Goal: Information Seeking & Learning: Learn about a topic

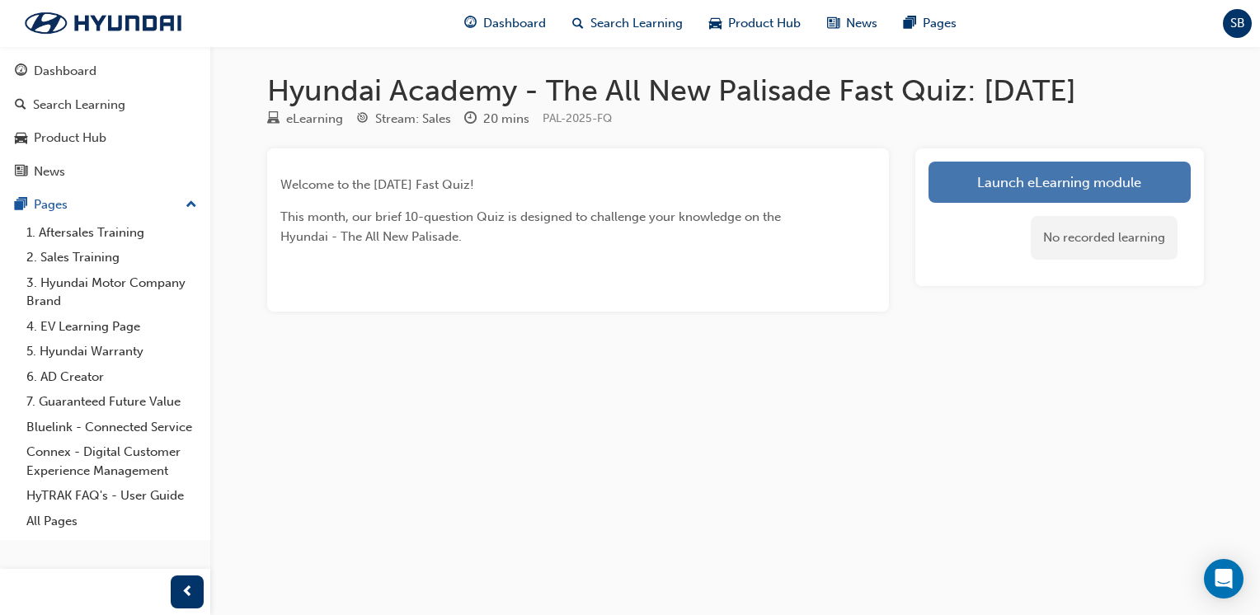
click at [1060, 176] on link "Launch eLearning module" at bounding box center [1059, 182] width 262 height 41
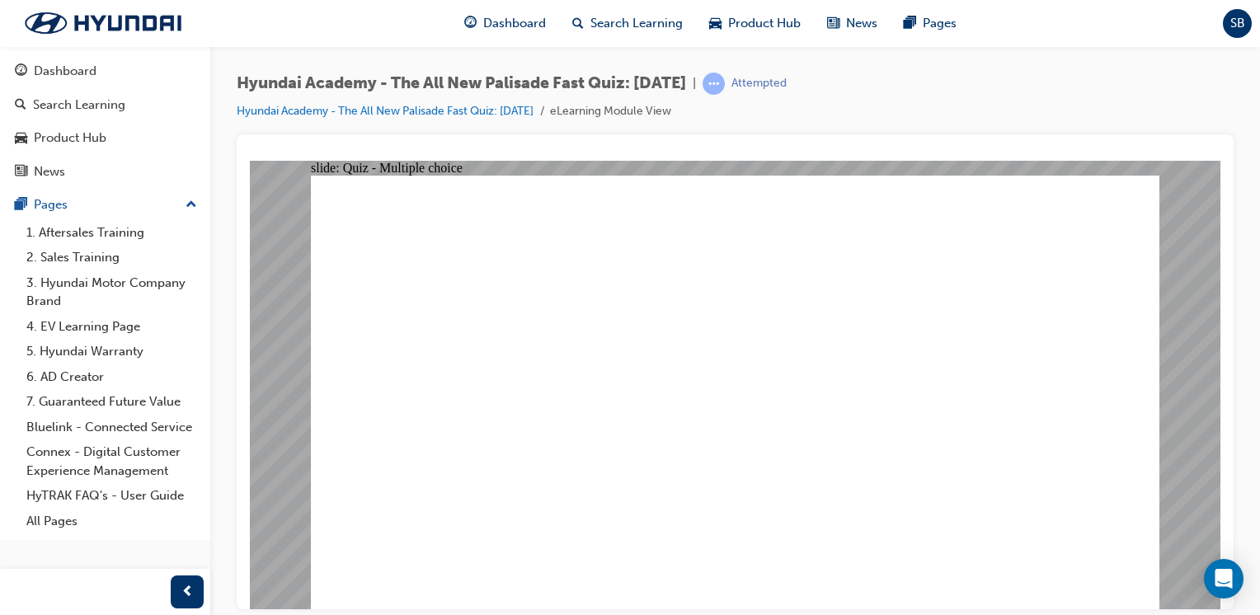
radio input "true"
radio input "false"
radio input "true"
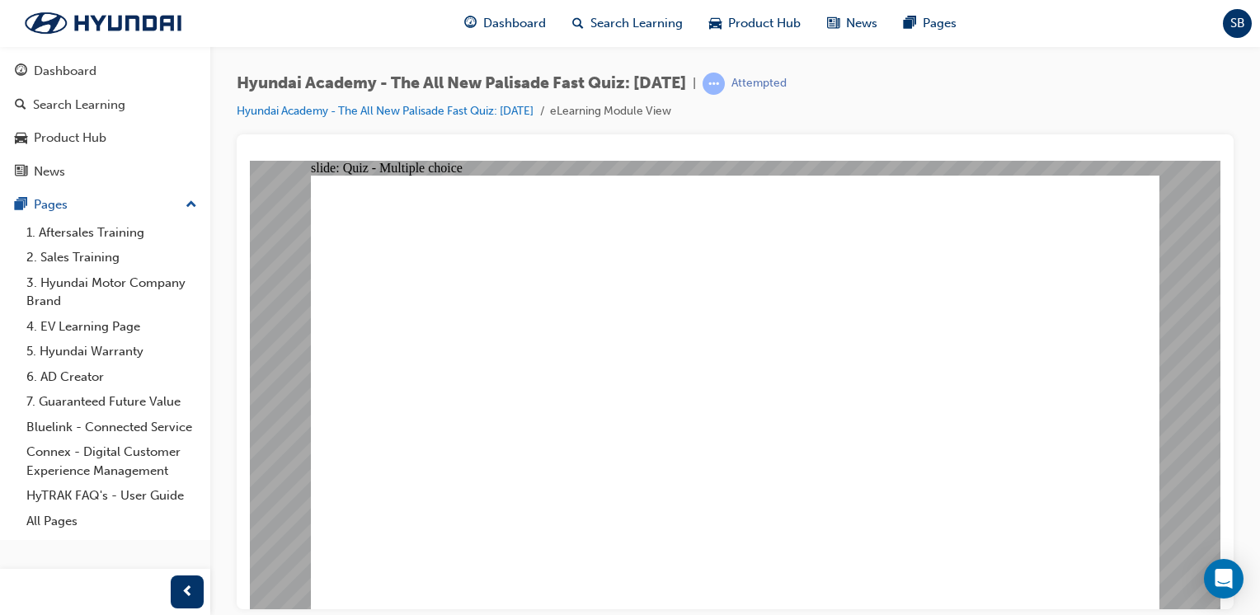
radio input "true"
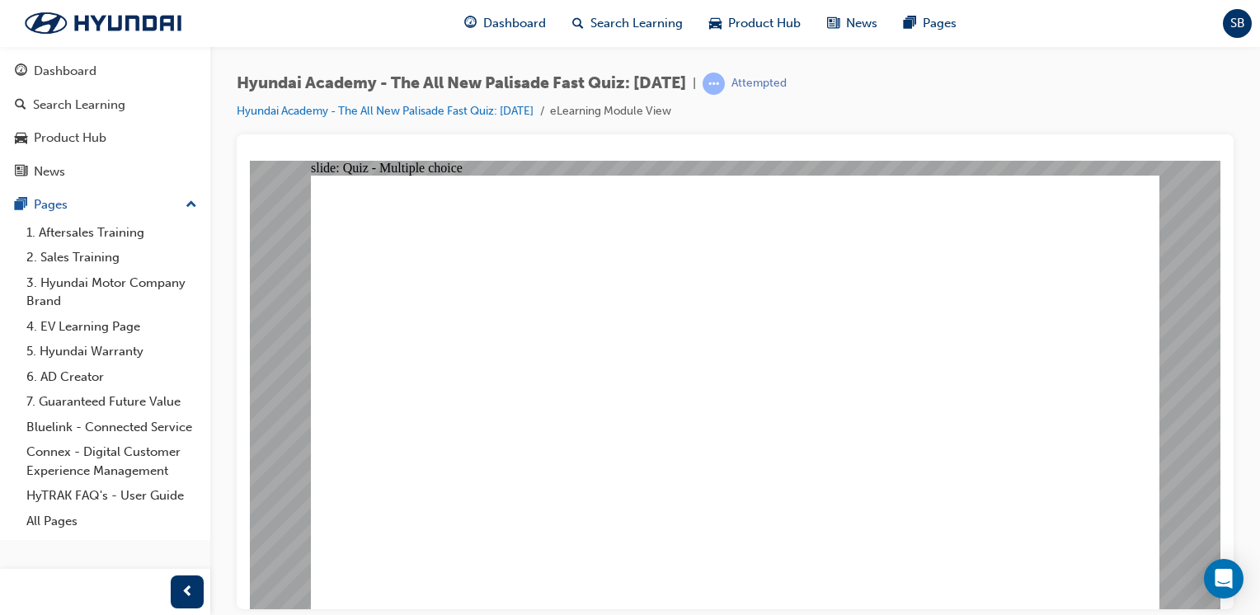
radio input "true"
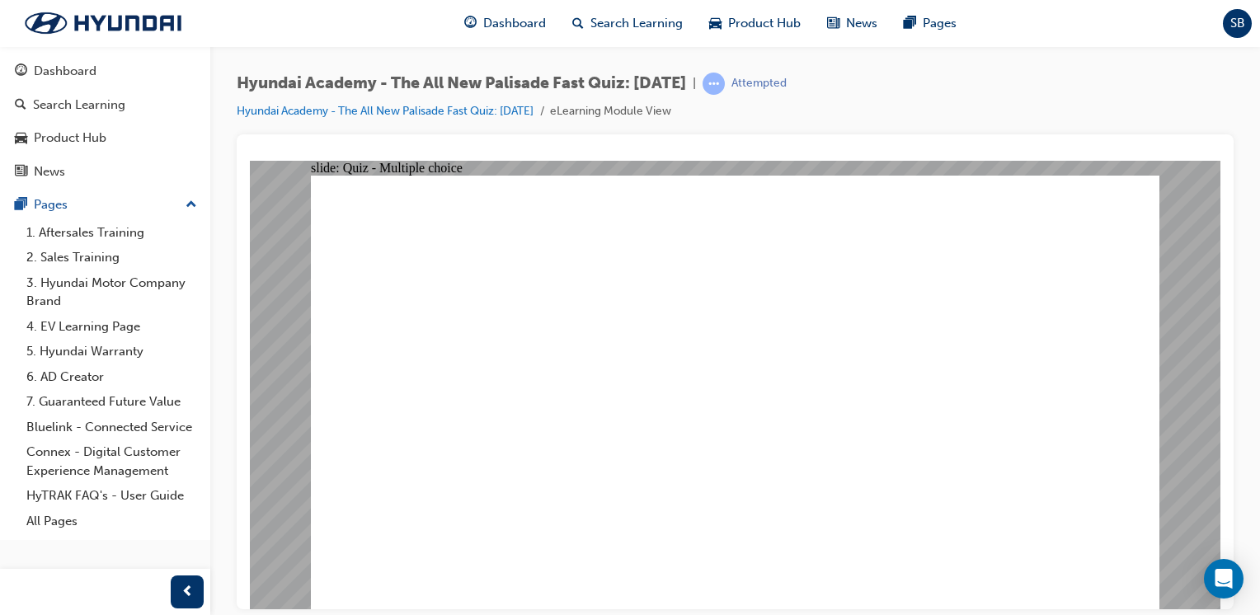
radio input "true"
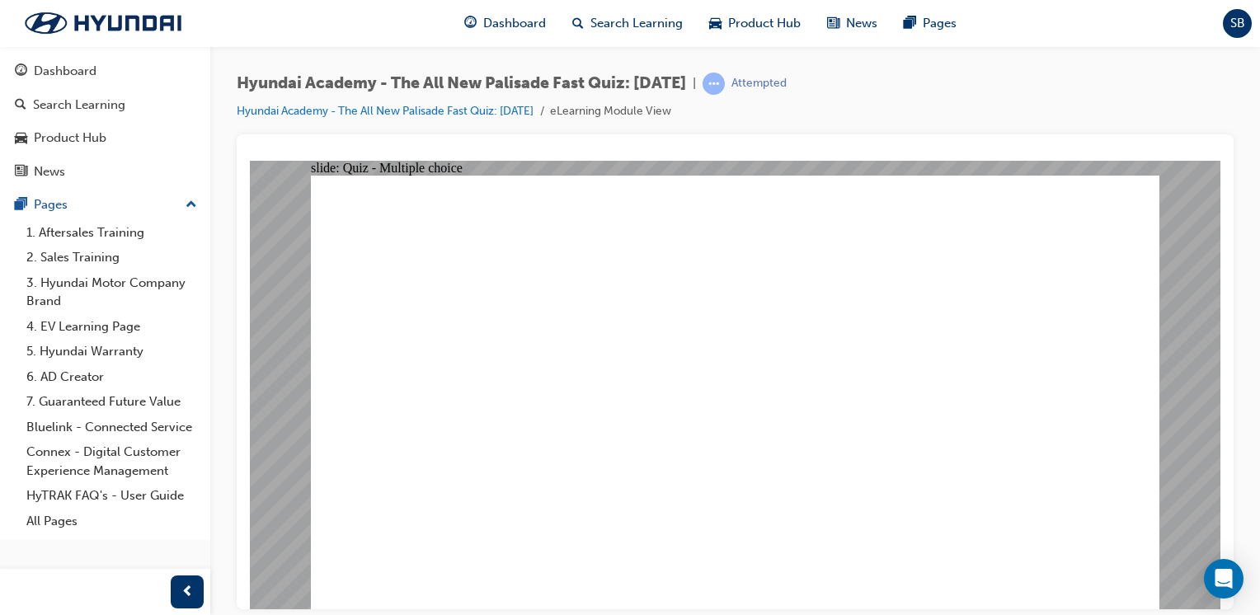
checkbox input "true"
drag, startPoint x: 729, startPoint y: 402, endPoint x: 722, endPoint y: 388, distance: 15.5
checkbox input "true"
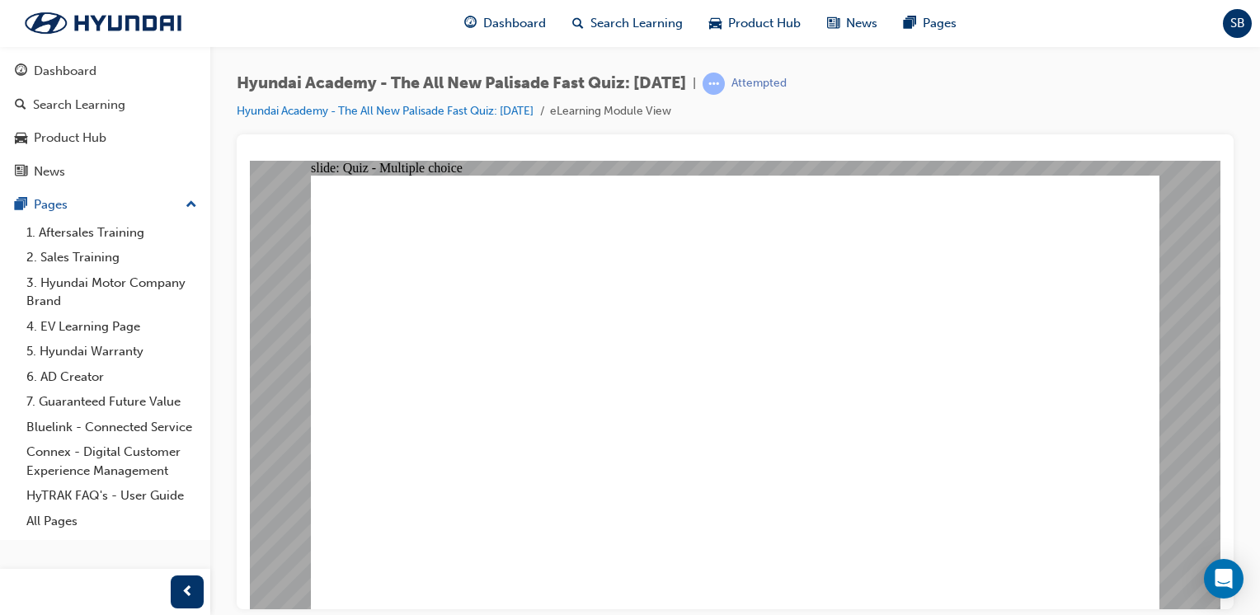
checkbox input "false"
checkbox input "true"
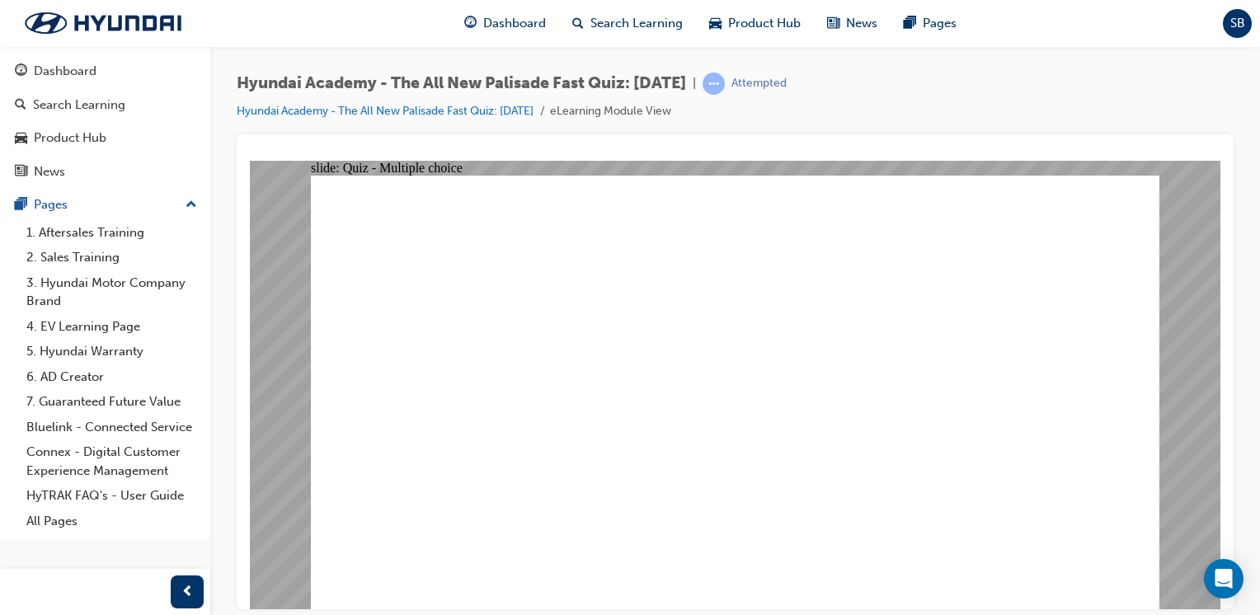
checkbox input "true"
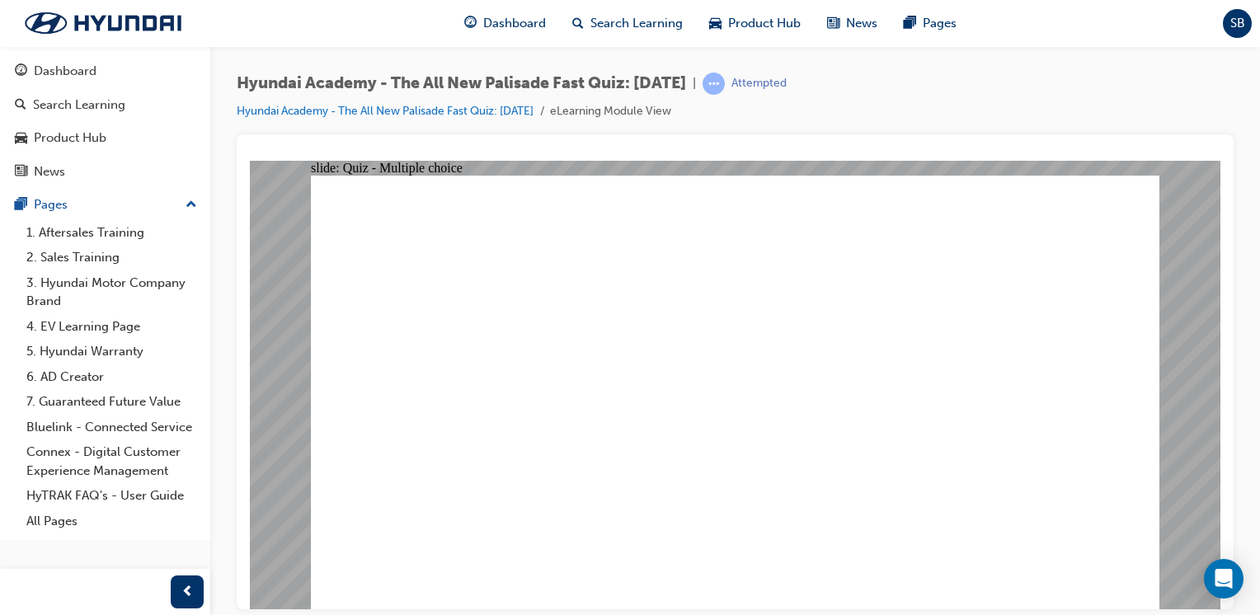
radio input "true"
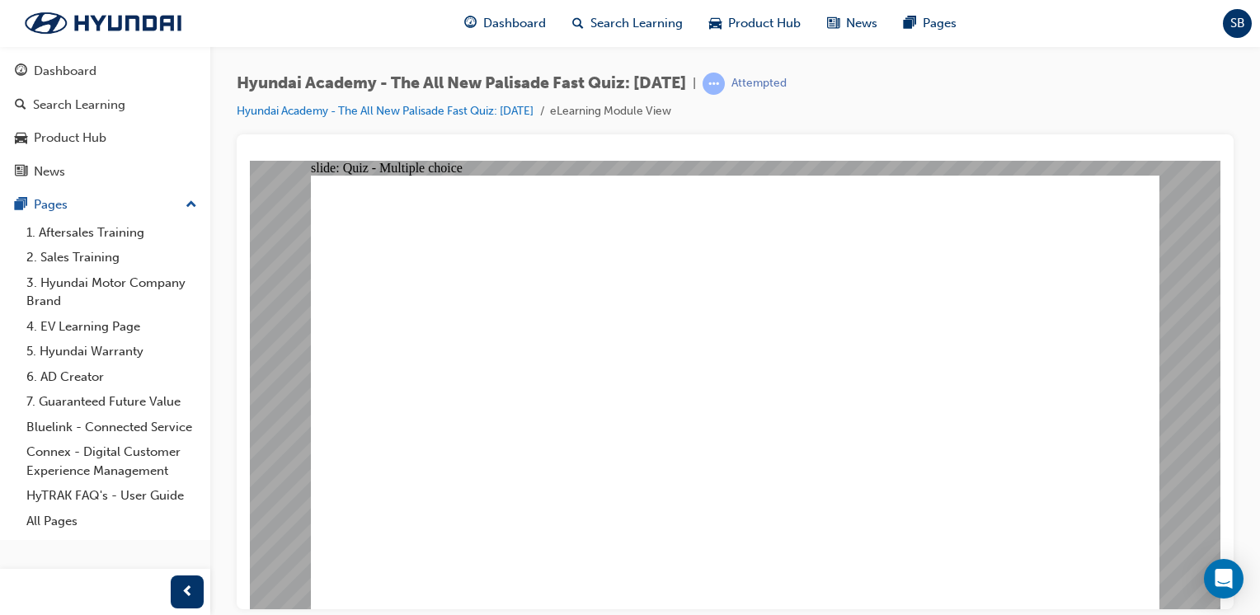
radio input "true"
checkbox input "true"
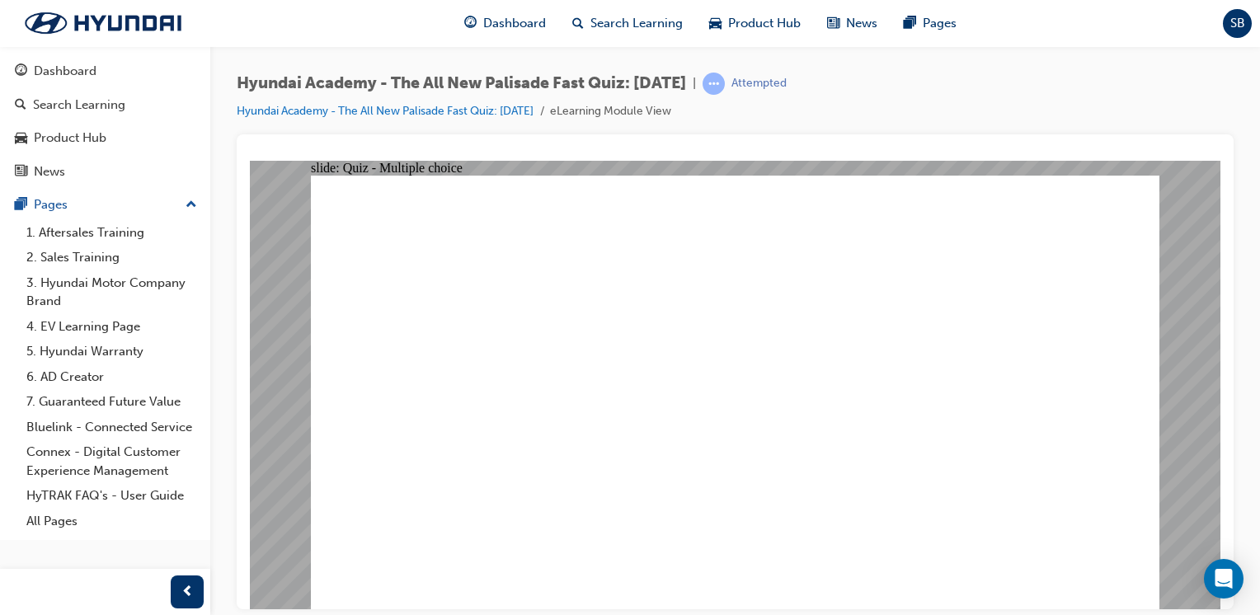
checkbox input "true"
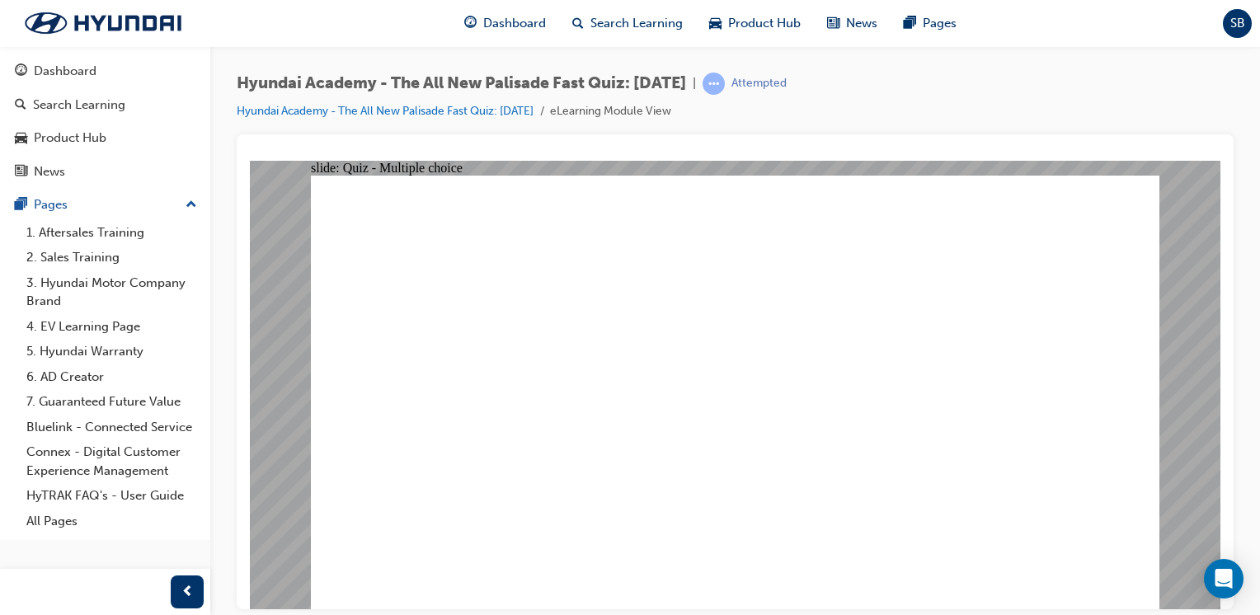
checkbox input "true"
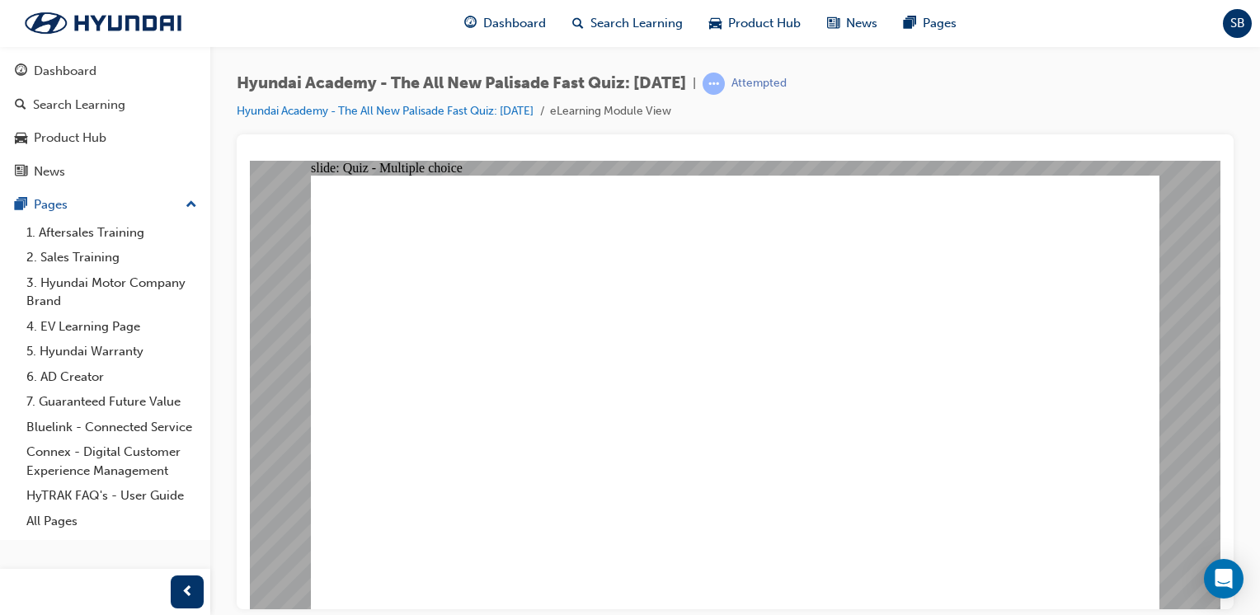
radio input "true"
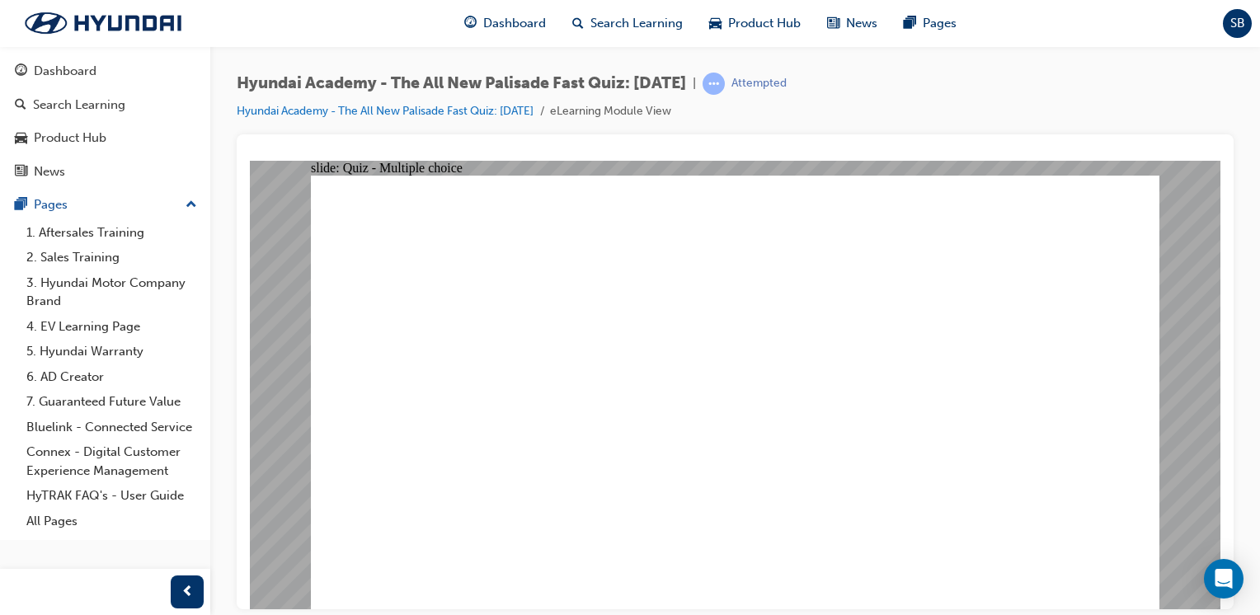
radio input "true"
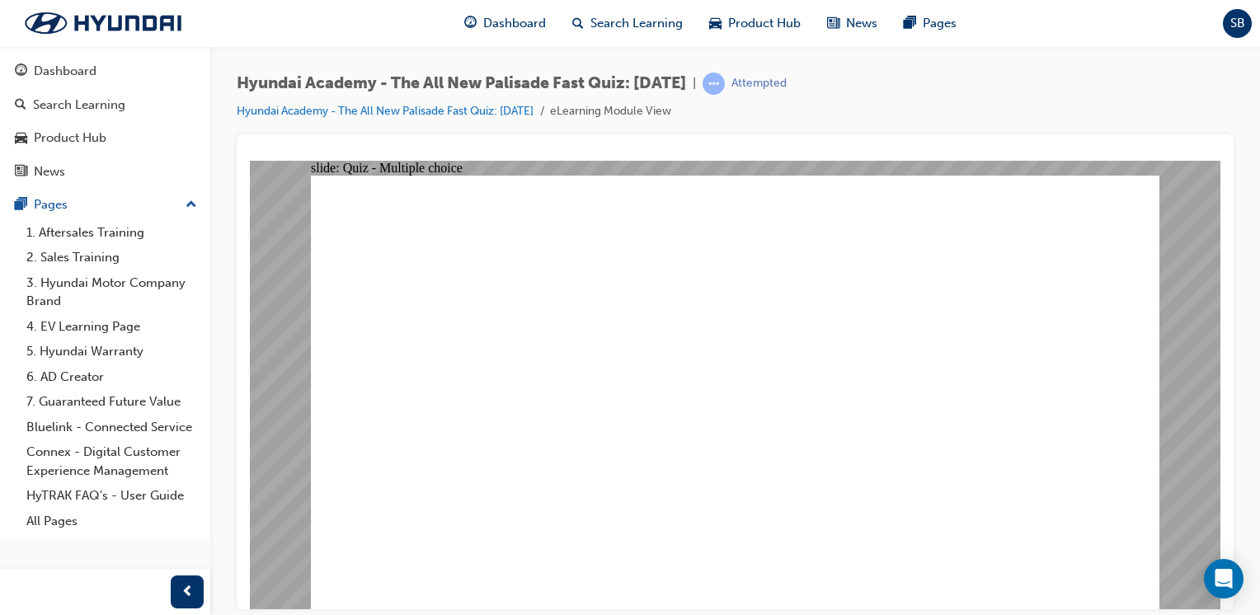
radio input "true"
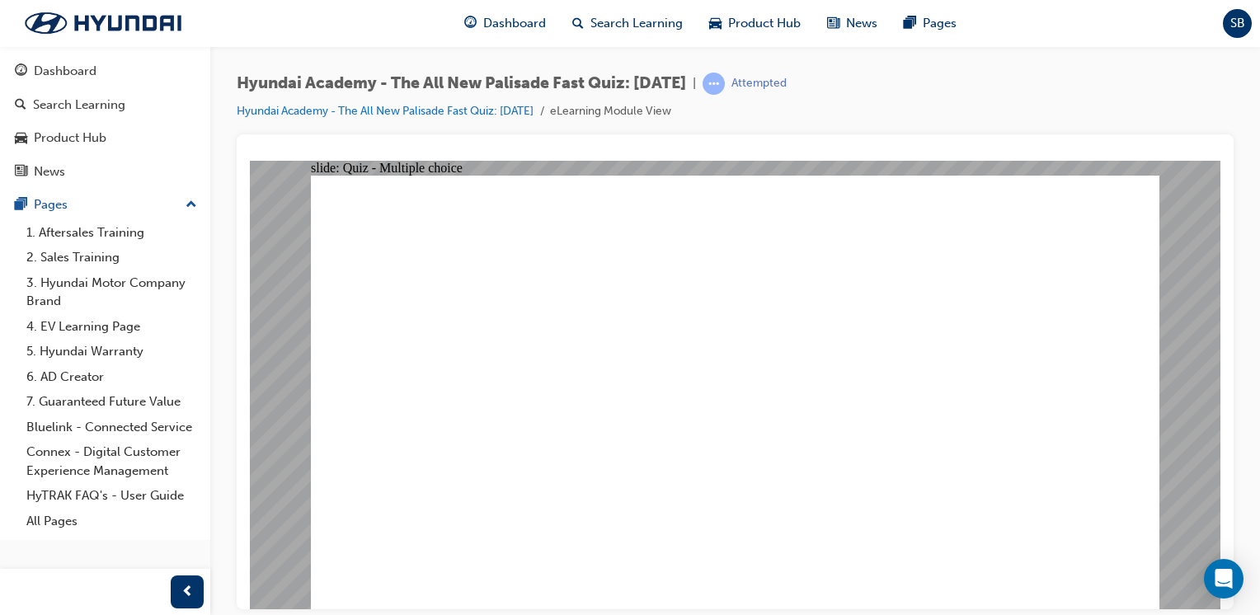
radio input "true"
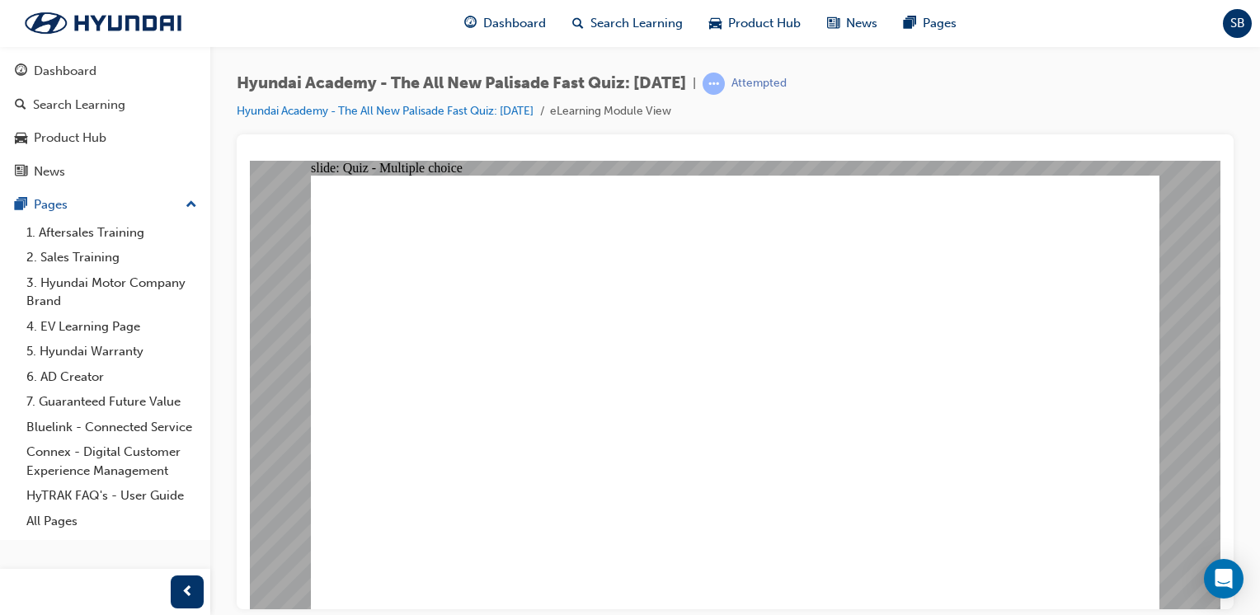
radio input "true"
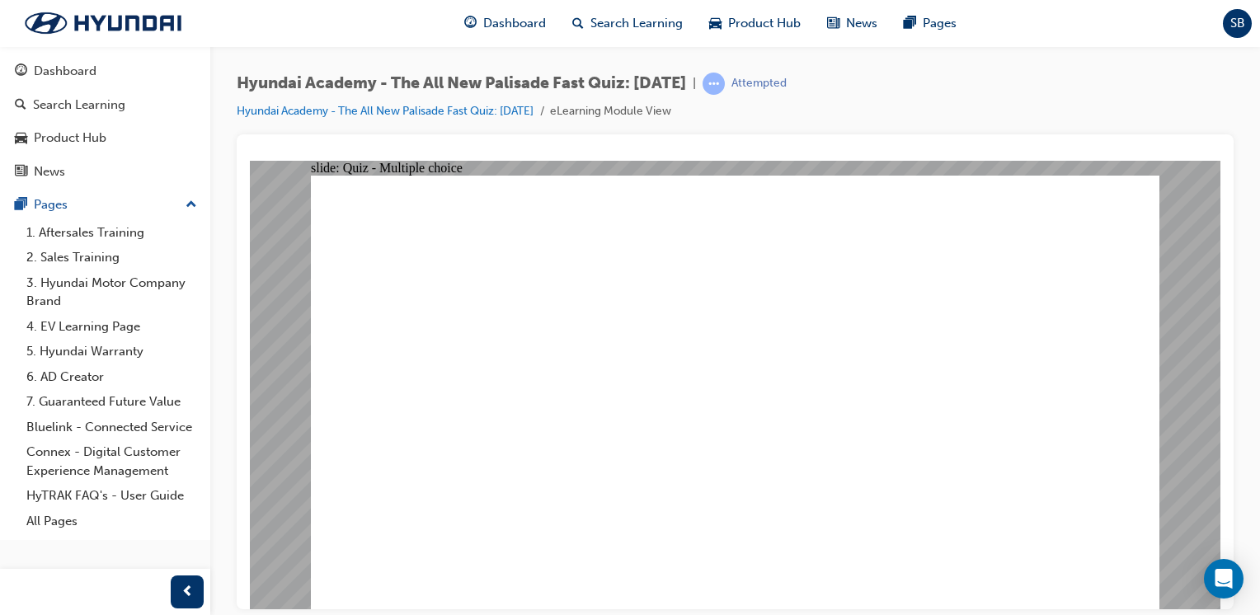
checkbox input "true"
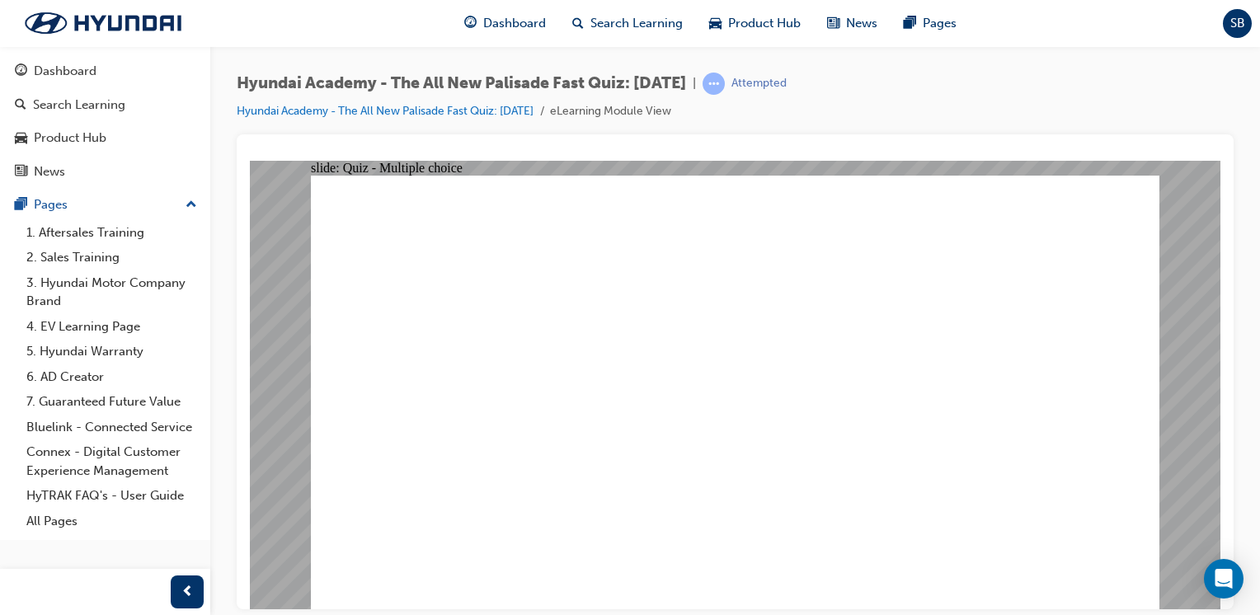
radio input "true"
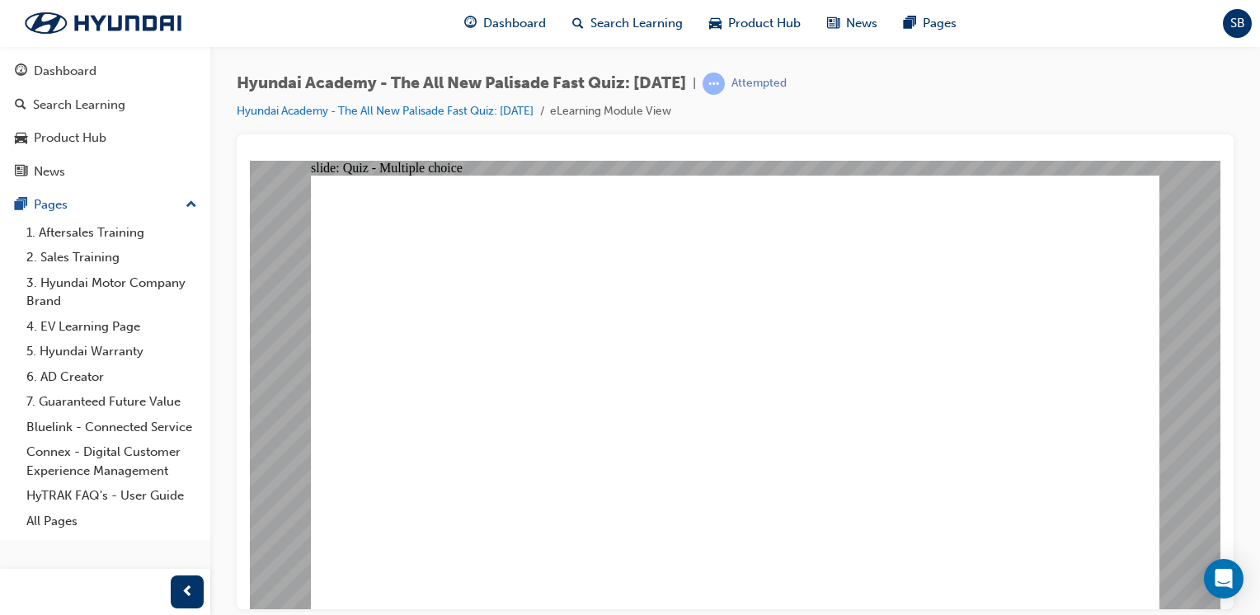
radio input "true"
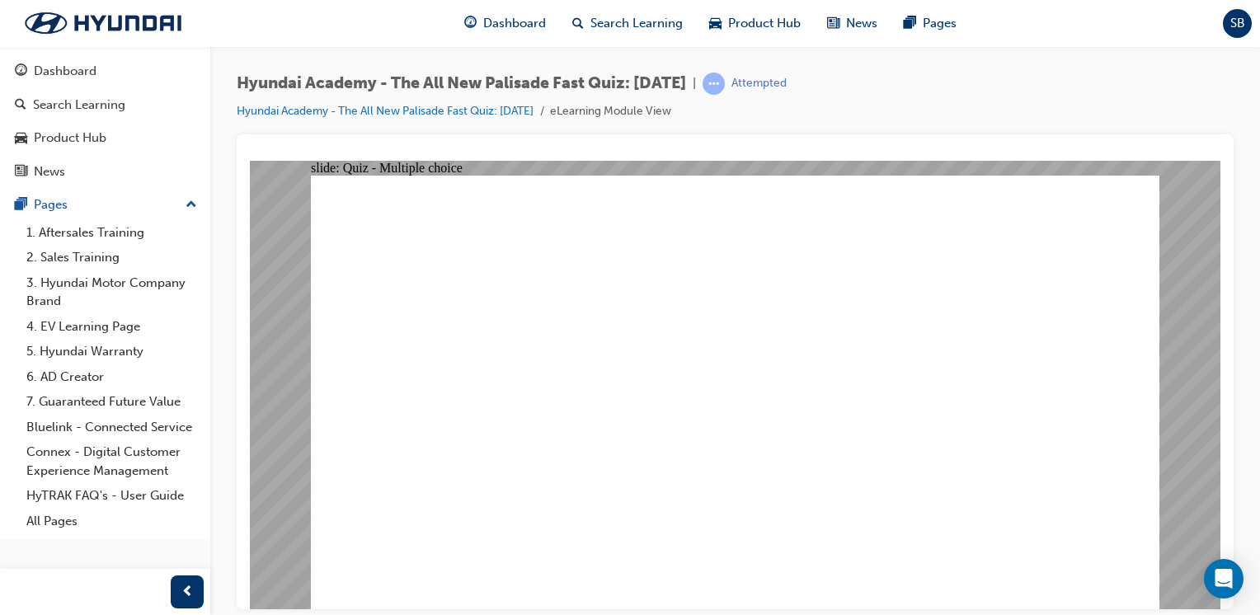
checkbox input "true"
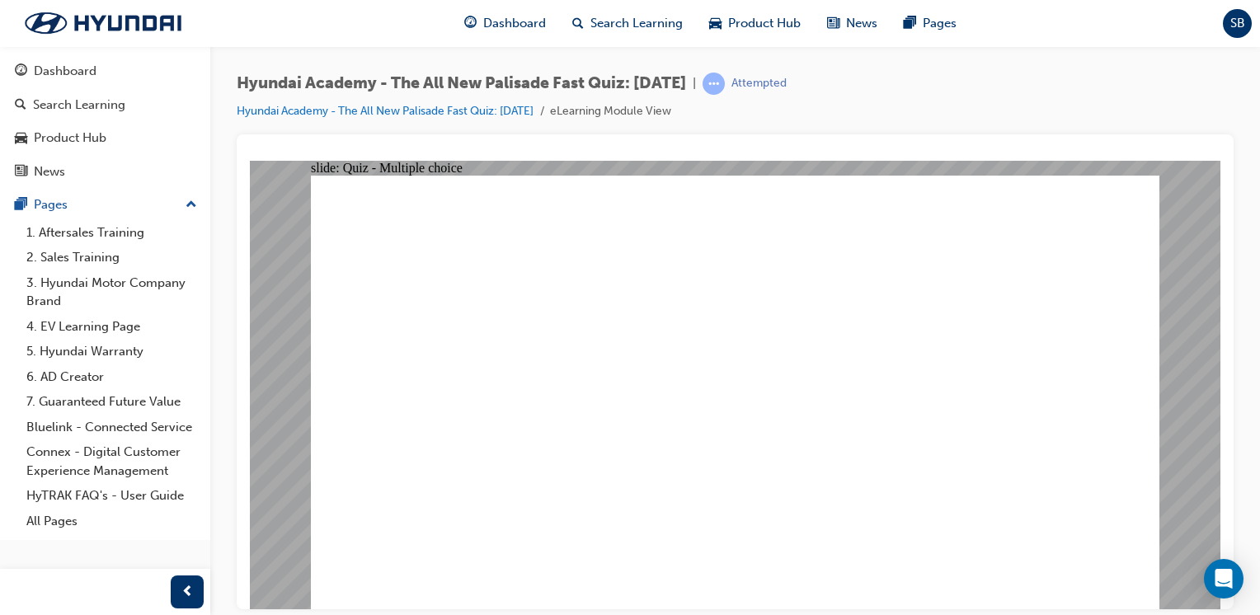
drag, startPoint x: 584, startPoint y: 562, endPoint x: 585, endPoint y: 525, distance: 37.1
checkbox input "true"
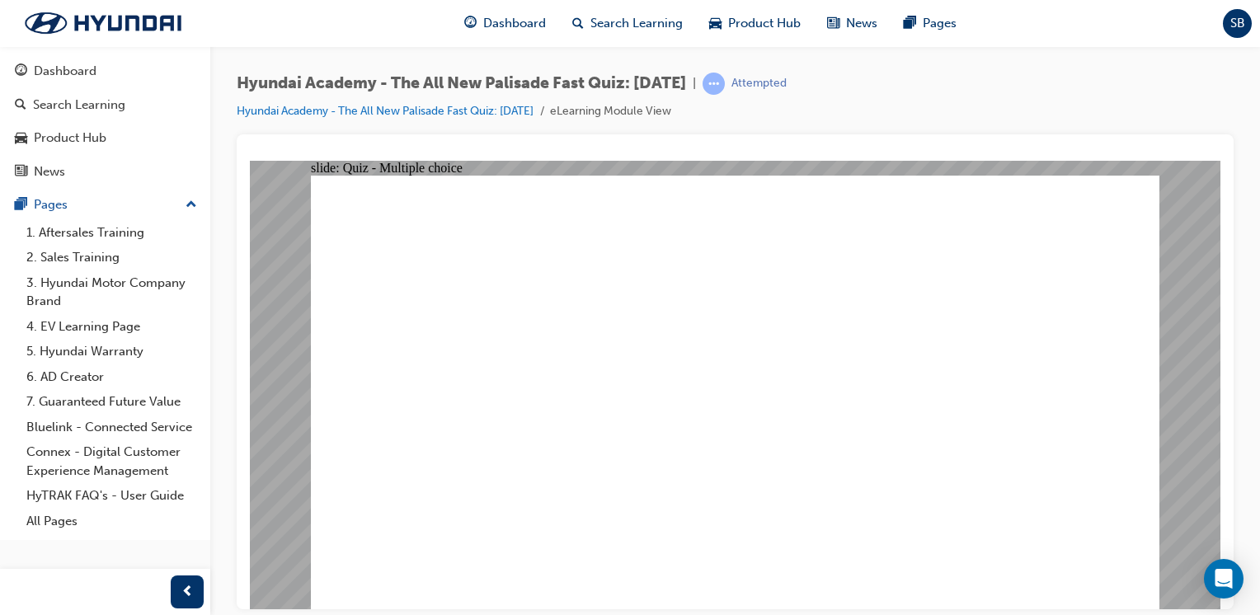
checkbox input "true"
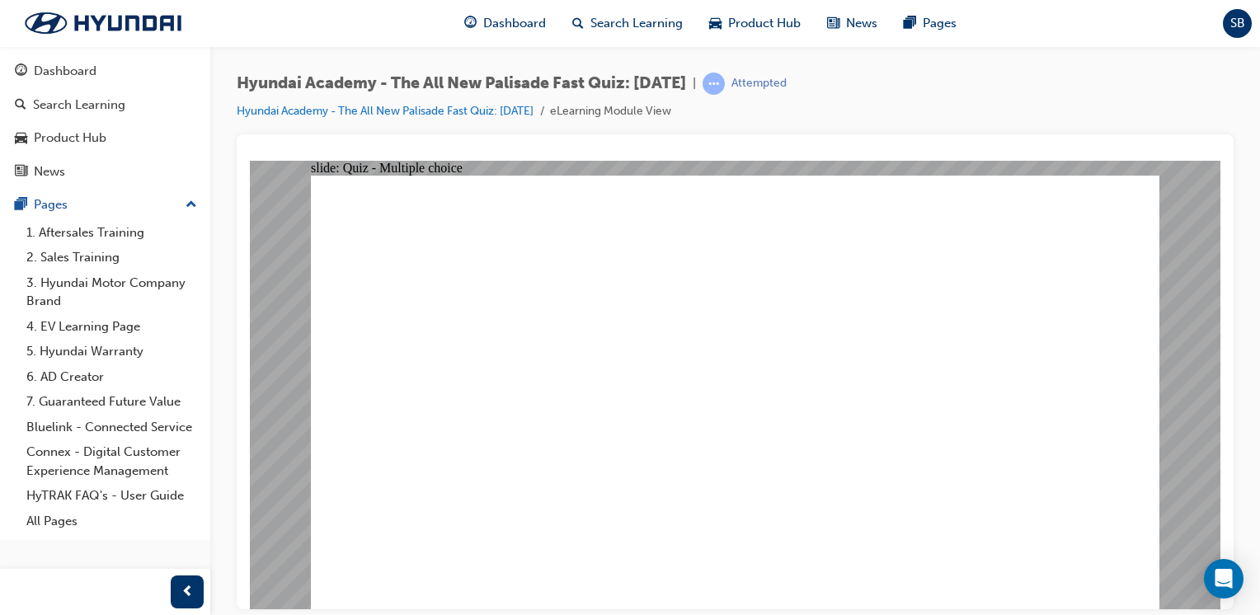
radio input "true"
